Goal: Task Accomplishment & Management: Use online tool/utility

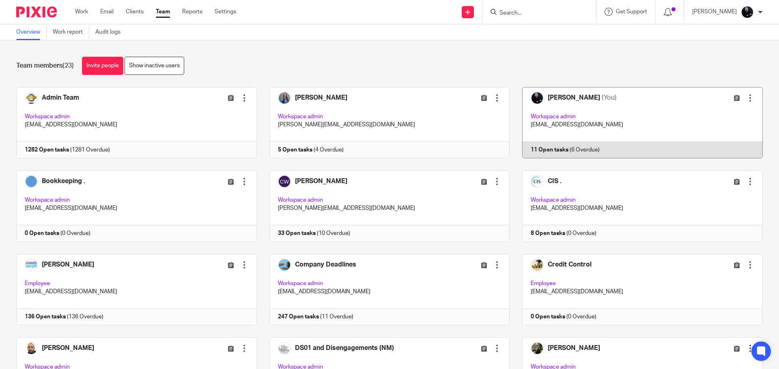
click at [546, 107] on link at bounding box center [635, 122] width 253 height 71
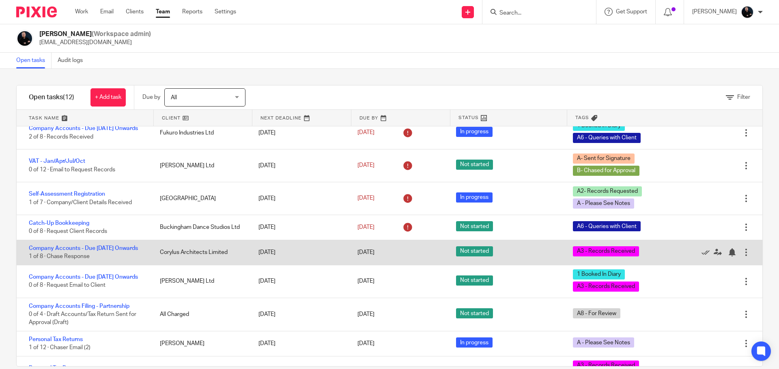
scroll to position [125, 0]
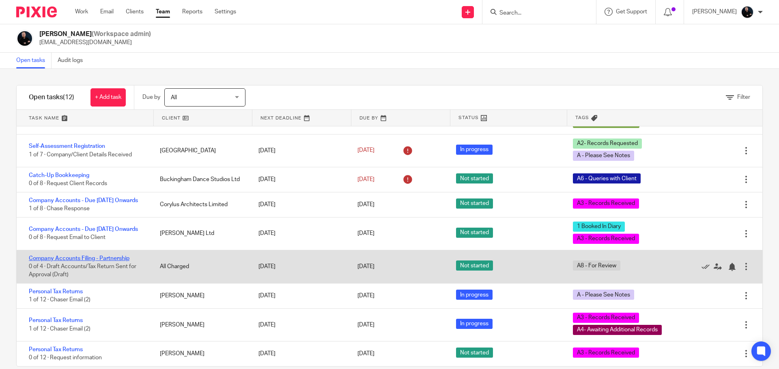
click at [92, 258] on link "Company Accounts Filing - Partnership" at bounding box center [79, 259] width 101 height 6
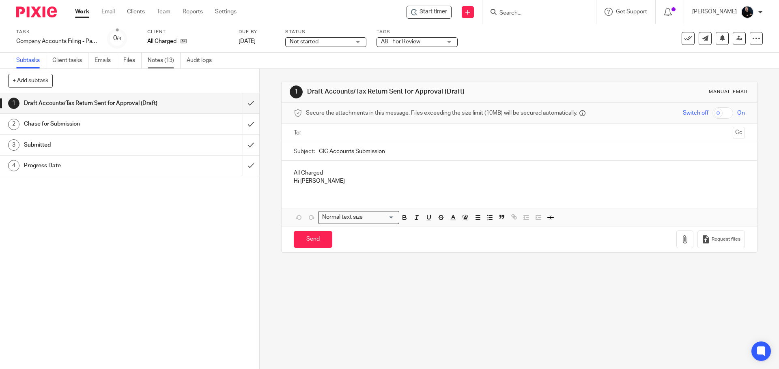
click at [162, 61] on link "Notes (13)" at bounding box center [164, 61] width 33 height 16
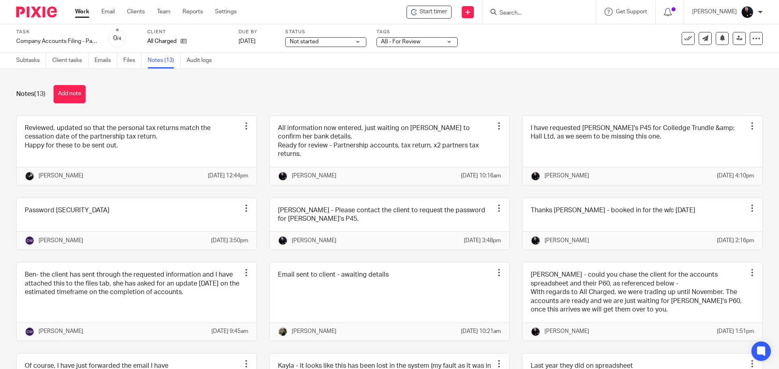
click at [151, 90] on div "Notes (13) Add note" at bounding box center [389, 94] width 746 height 18
click at [282, 90] on div "Notes (13) Add note" at bounding box center [389, 94] width 746 height 18
click at [344, 86] on div "Notes (13) Add note" at bounding box center [389, 94] width 746 height 18
click at [346, 86] on div "Notes (13) Add note" at bounding box center [389, 94] width 746 height 18
